Goal: Task Accomplishment & Management: Complete application form

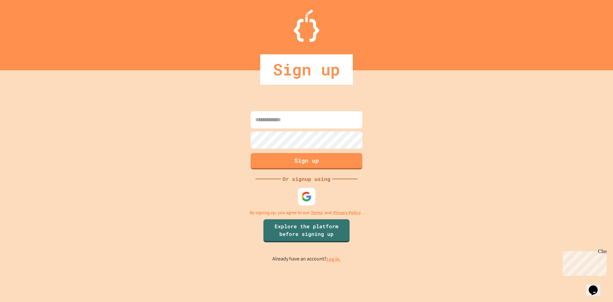
click at [308, 195] on img at bounding box center [307, 196] width 11 height 11
click at [340, 259] on link "Log in." at bounding box center [334, 259] width 15 height 7
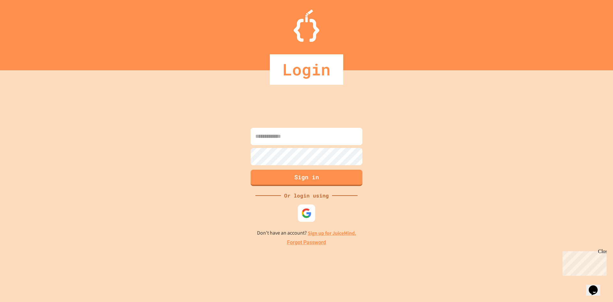
click at [306, 218] on img at bounding box center [307, 213] width 11 height 11
click at [496, 189] on div "Loading... Or login using Don't have an account? Sign up for JuiceMind. Forgot …" at bounding box center [306, 186] width 613 height 232
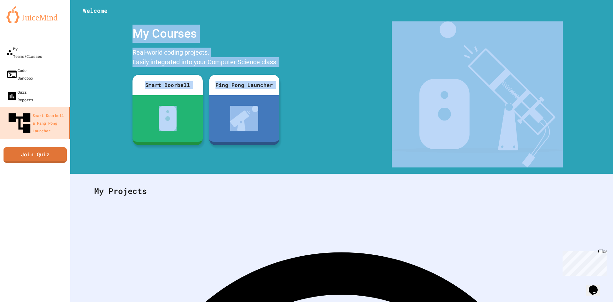
drag, startPoint x: 361, startPoint y: 104, endPoint x: 523, endPoint y: 72, distance: 165.0
click at [119, 39] on div "My Courses Real-world coding projects. Easily integrated into your Computer Sci…" at bounding box center [341, 94] width 543 height 146
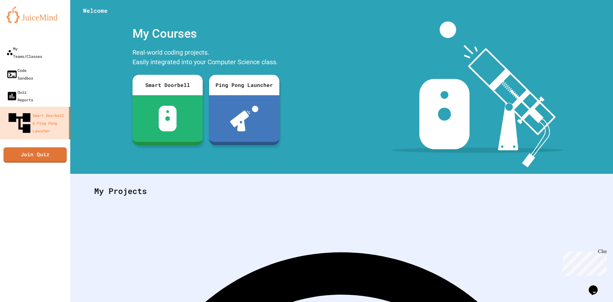
click at [596, 72] on div at bounding box center [478, 94] width 272 height 146
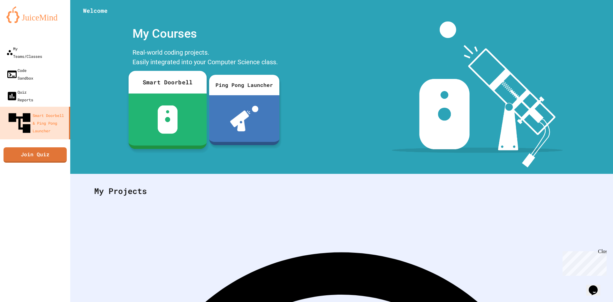
click at [167, 88] on div "Smart Doorbell" at bounding box center [168, 82] width 78 height 23
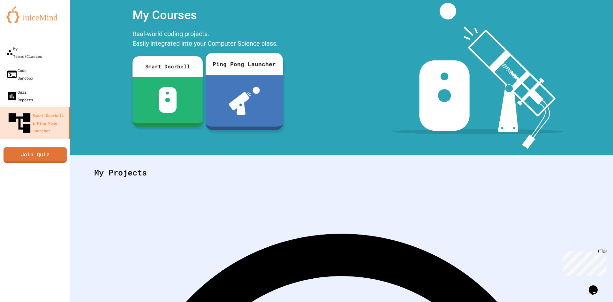
click at [255, 82] on div at bounding box center [244, 100] width 77 height 51
